Goal: Check status: Check status

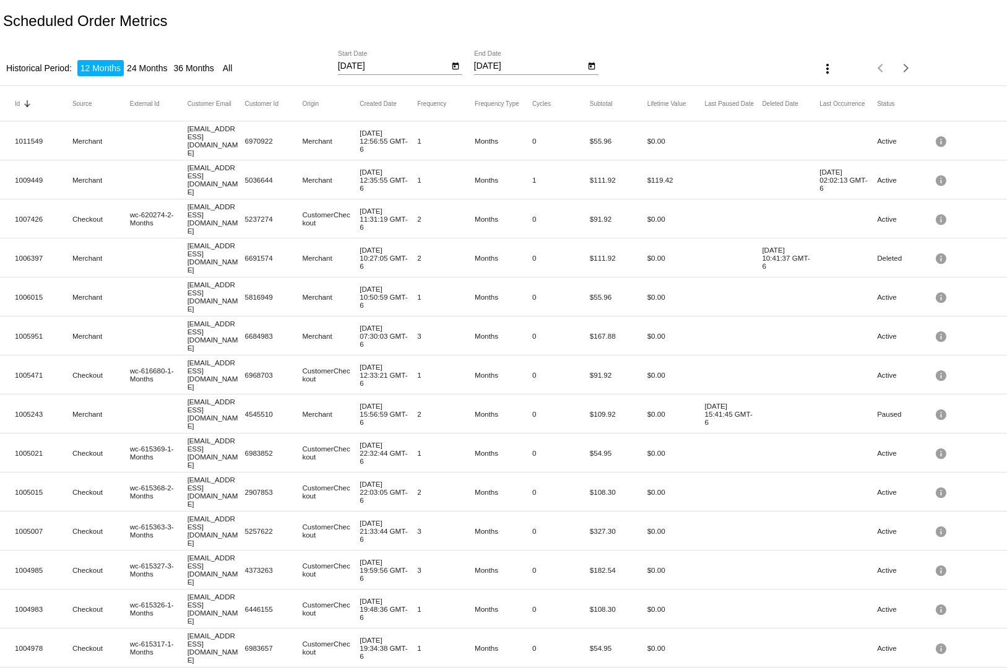
click at [134, 60] on li "24 Months" at bounding box center [147, 68] width 46 height 16
click at [178, 60] on li "36 Months" at bounding box center [193, 68] width 46 height 16
type input "[DATE]"
click at [456, 59] on div at bounding box center [455, 65] width 13 height 13
click at [453, 63] on icon "Open calendar" at bounding box center [456, 66] width 7 height 7
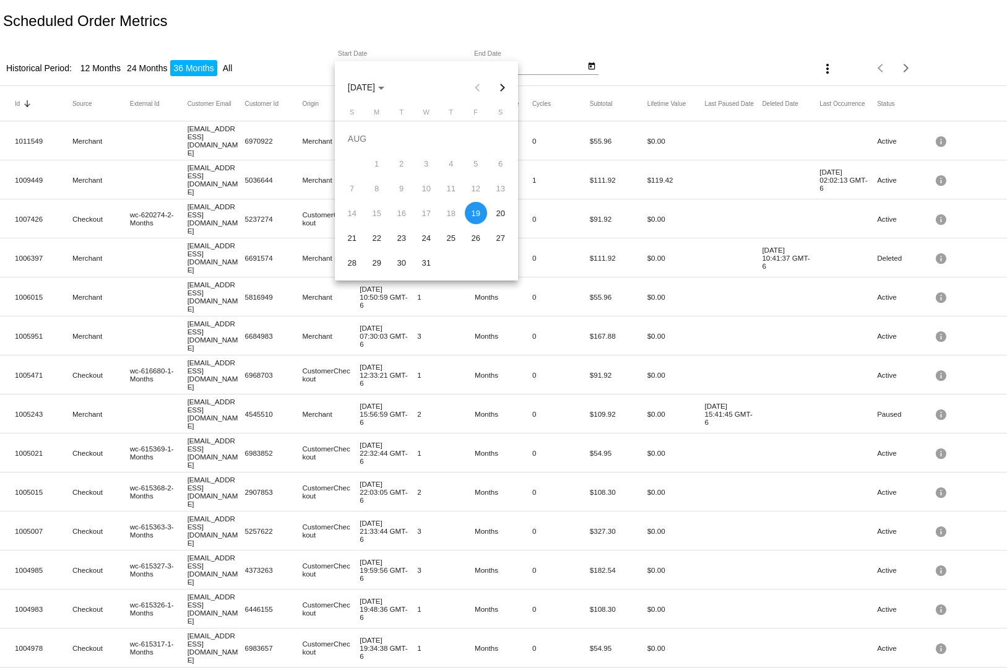
drag, startPoint x: 640, startPoint y: 39, endPoint x: 560, endPoint y: 38, distance: 79.3
click at [560, 38] on div at bounding box center [503, 335] width 1007 height 670
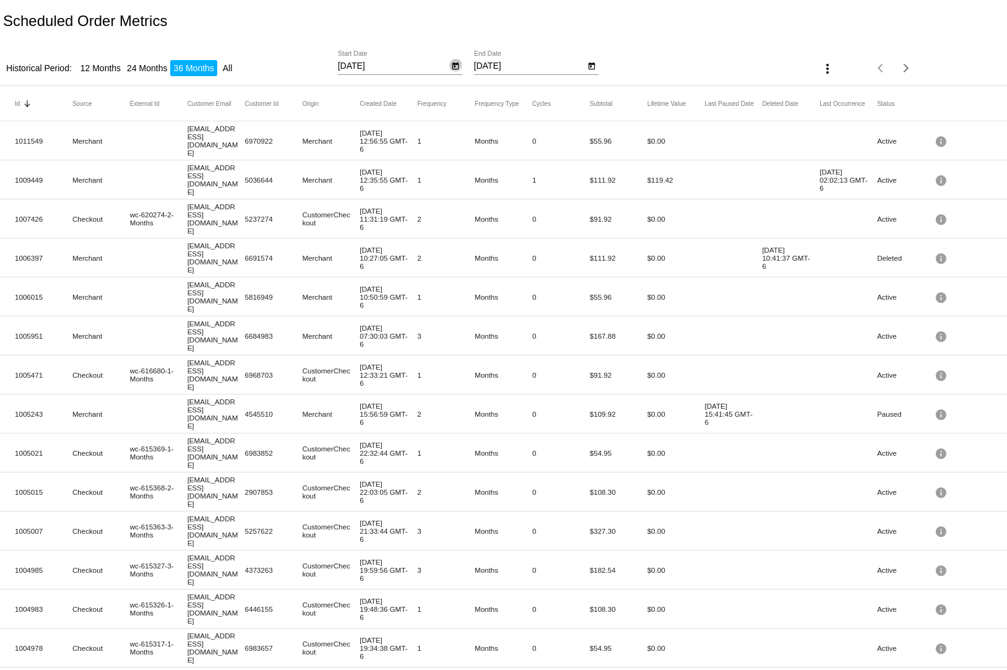
click at [454, 59] on icon "Open calendar" at bounding box center [455, 66] width 9 height 15
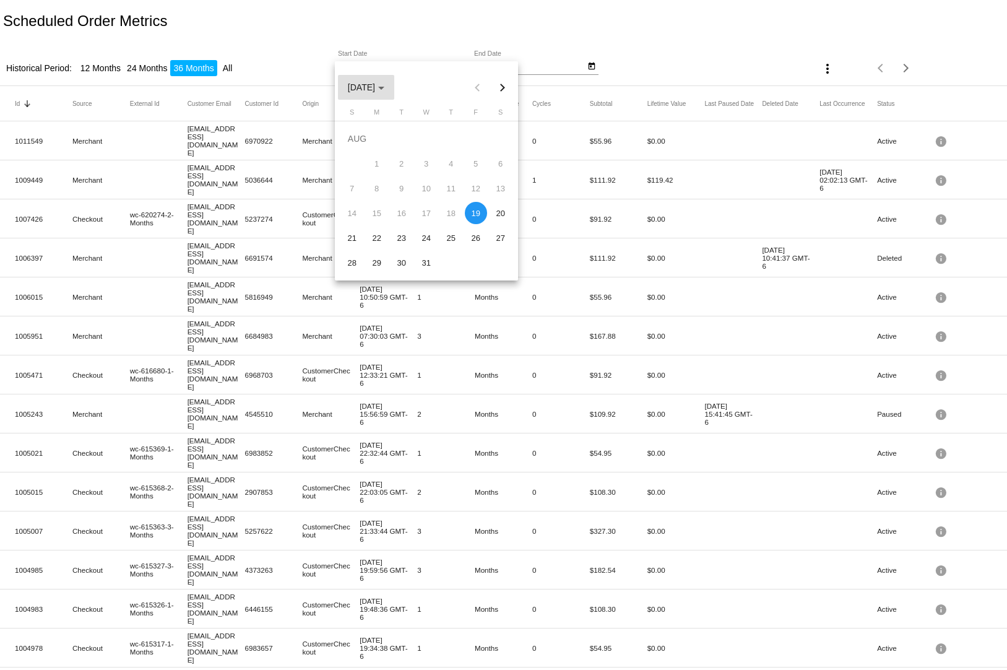
click at [384, 87] on div "Choose month and year" at bounding box center [381, 88] width 6 height 3
click at [449, 150] on div "2022" at bounding box center [447, 151] width 39 height 22
click at [363, 150] on div "JAN" at bounding box center [361, 151] width 39 height 22
click at [363, 150] on td "AUG" at bounding box center [426, 138] width 173 height 25
